Goal: Navigation & Orientation: Locate item on page

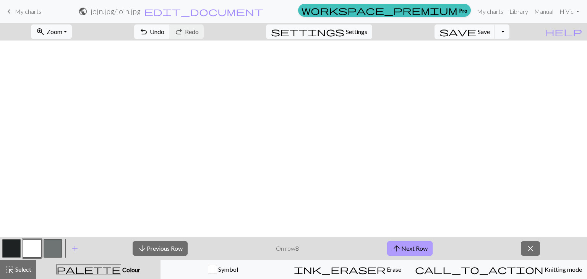
scroll to position [371, 0]
click at [414, 242] on button "arrow_upward Next Row" at bounding box center [409, 248] width 45 height 15
click at [412, 248] on button "arrow_upward Next Row" at bounding box center [409, 248] width 45 height 15
click at [412, 246] on button "arrow_upward Next Row" at bounding box center [410, 248] width 45 height 15
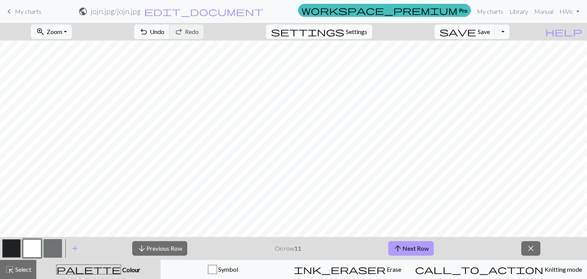
click at [416, 252] on button "arrow_upward Next Row" at bounding box center [410, 248] width 45 height 15
click at [411, 251] on button "arrow_upward Next Row" at bounding box center [410, 248] width 45 height 15
click at [399, 251] on span "arrow_upward" at bounding box center [397, 248] width 9 height 11
click at [420, 248] on button "arrow_upward Next Row" at bounding box center [410, 248] width 45 height 15
click at [403, 246] on button "arrow_upward Next Row" at bounding box center [410, 248] width 45 height 15
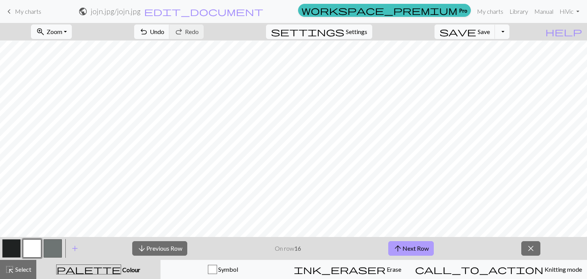
click at [416, 244] on button "arrow_upward Next Row" at bounding box center [410, 248] width 45 height 15
click at [179, 249] on button "arrow_downward Previous Row" at bounding box center [159, 248] width 55 height 15
click at [408, 239] on div "arrow_downward Previous Row On row 17 arrow_upward Next Row close" at bounding box center [336, 248] width 501 height 23
click at [409, 246] on button "arrow_upward Next Row" at bounding box center [410, 248] width 45 height 15
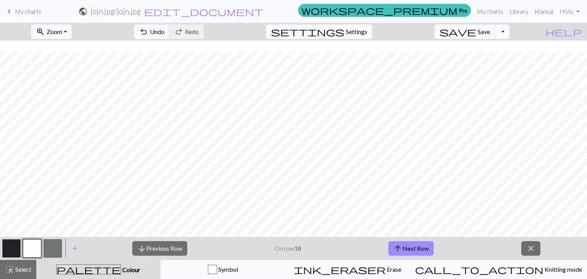
scroll to position [310, 0]
